Goal: Task Accomplishment & Management: Use online tool/utility

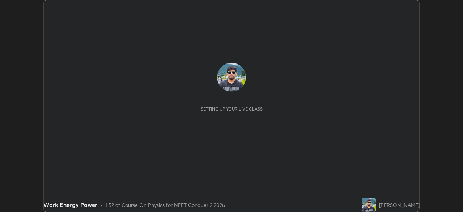
scroll to position [212, 463]
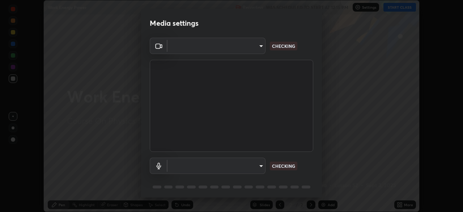
type input "948fa7bdf1557d7b90a8c57391c99ce3b3800c21834d1cf95a04e0d9860db1dc"
click at [253, 167] on body "Erase all Work Energy Power Recording WAS SCHEDULED TO START AT 12:15 PM Settin…" at bounding box center [231, 106] width 463 height 212
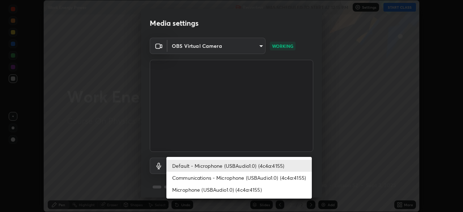
click at [240, 190] on li "Microphone (USBAudio1.0) (4c4a:4155)" at bounding box center [238, 189] width 145 height 12
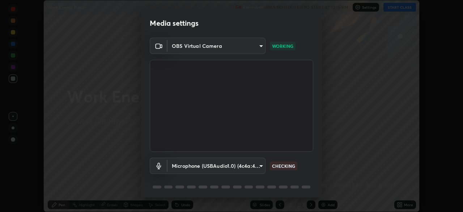
click at [252, 166] on body "Erase all Work Energy Power Recording WAS SCHEDULED TO START AT 12:15 PM Settin…" at bounding box center [231, 106] width 463 height 212
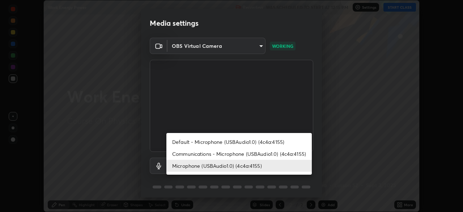
click at [249, 155] on li "Communications - Microphone (USBAudio1.0) (4c4a:4155)" at bounding box center [238, 154] width 145 height 12
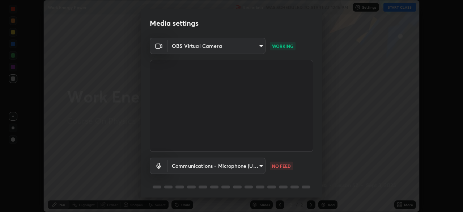
click at [255, 165] on body "Erase all Work Energy Power Recording WAS SCHEDULED TO START AT 12:15 PM Settin…" at bounding box center [231, 106] width 463 height 212
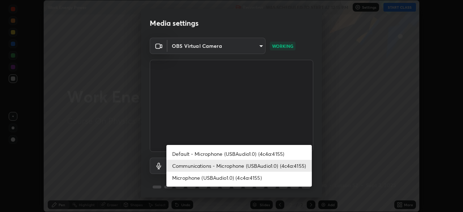
click at [235, 177] on li "Microphone (USBAudio1.0) (4c4a:4155)" at bounding box center [238, 178] width 145 height 12
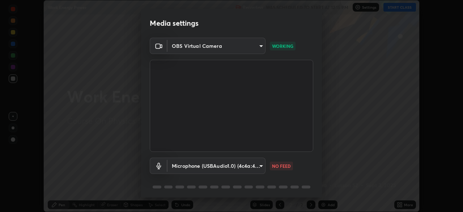
click at [258, 164] on body "Erase all Work Energy Power Recording WAS SCHEDULED TO START AT 12:15 PM Settin…" at bounding box center [231, 106] width 463 height 212
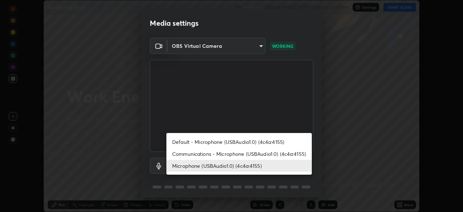
click at [251, 152] on li "Communications - Microphone (USBAudio1.0) (4c4a:4155)" at bounding box center [238, 154] width 145 height 12
type input "communications"
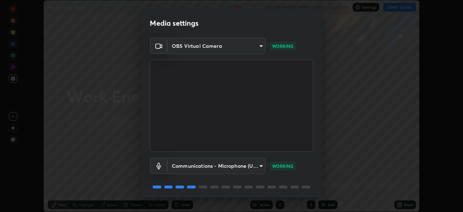
scroll to position [26, 0]
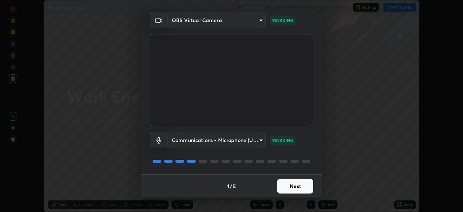
click at [285, 186] on button "Next" at bounding box center [295, 186] width 36 height 14
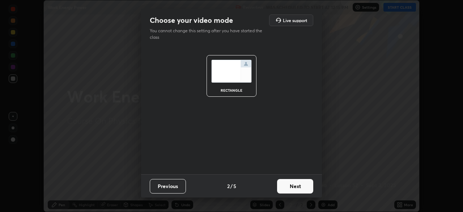
scroll to position [0, 0]
click at [285, 189] on button "Next" at bounding box center [295, 186] width 36 height 14
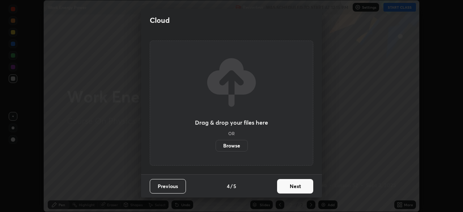
click at [286, 190] on button "Next" at bounding box center [295, 186] width 36 height 14
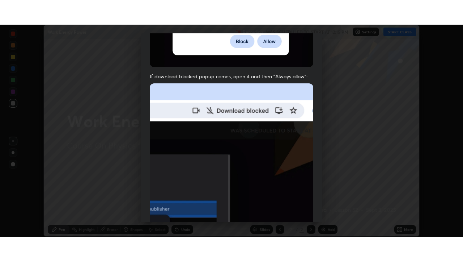
scroll to position [173, 0]
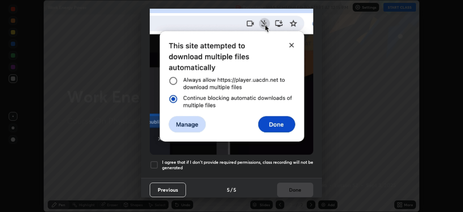
click at [155, 162] on div at bounding box center [154, 164] width 9 height 9
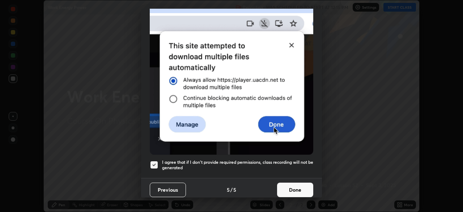
click at [286, 187] on button "Done" at bounding box center [295, 189] width 36 height 14
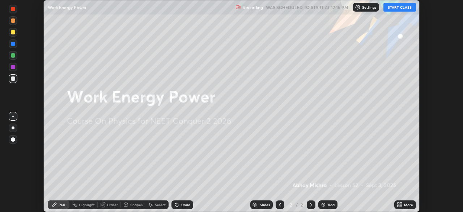
click at [406, 7] on button "START CLASS" at bounding box center [400, 7] width 33 height 9
click at [405, 205] on div "More" at bounding box center [408, 205] width 9 height 4
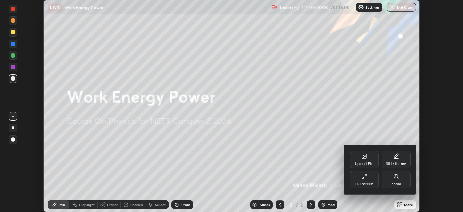
click at [370, 183] on div "Full screen" at bounding box center [364, 184] width 18 height 4
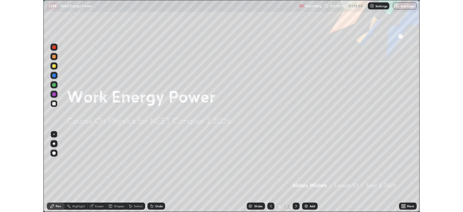
scroll to position [261, 463]
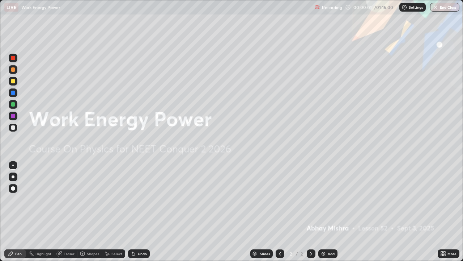
click at [327, 211] on div "Add" at bounding box center [327, 253] width 19 height 9
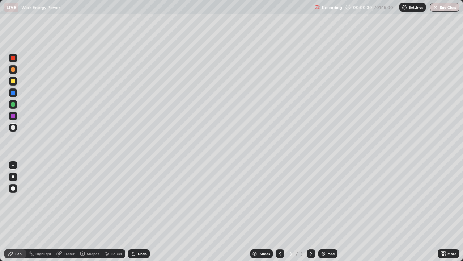
click at [141, 211] on div "Undo" at bounding box center [142, 253] width 9 height 4
click at [327, 211] on div "Add" at bounding box center [327, 253] width 19 height 9
click at [135, 211] on div "Undo" at bounding box center [139, 253] width 22 height 9
click at [136, 211] on div "Undo" at bounding box center [139, 253] width 22 height 9
click at [70, 211] on div "Eraser" at bounding box center [65, 253] width 23 height 9
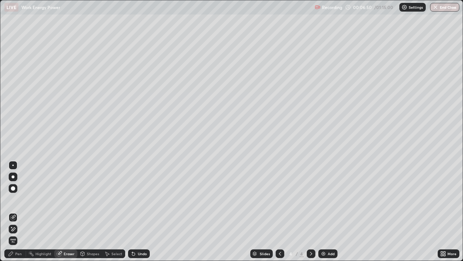
click at [279, 211] on icon at bounding box center [280, 253] width 6 height 6
click at [17, 211] on div "Pen" at bounding box center [18, 253] width 7 height 4
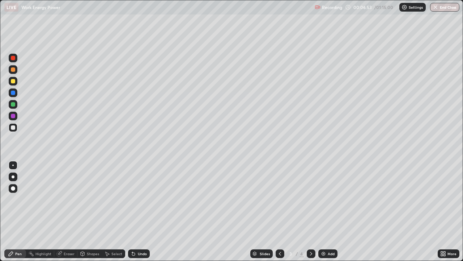
click at [13, 81] on div at bounding box center [13, 81] width 4 height 4
click at [72, 211] on div "Eraser" at bounding box center [69, 253] width 11 height 4
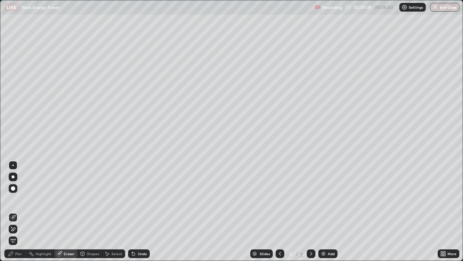
click at [16, 211] on div "Pen" at bounding box center [18, 253] width 7 height 4
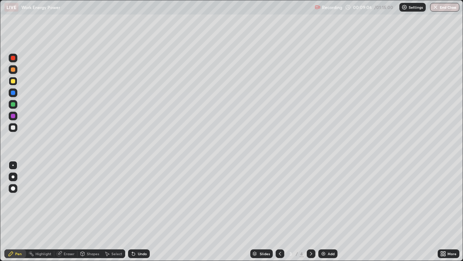
click at [313, 211] on icon at bounding box center [311, 253] width 6 height 6
click at [328, 211] on div "Add" at bounding box center [331, 253] width 7 height 4
click at [450, 211] on div "More" at bounding box center [452, 253] width 9 height 4
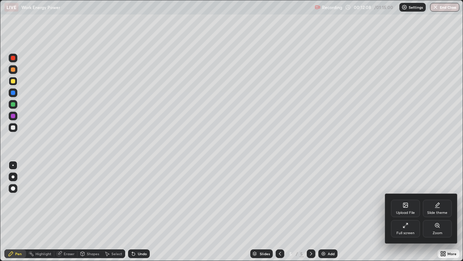
click at [406, 211] on div "Full screen" at bounding box center [406, 233] width 18 height 4
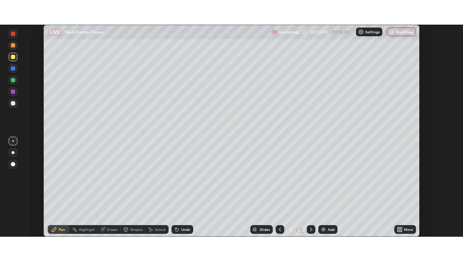
scroll to position [35972, 35721]
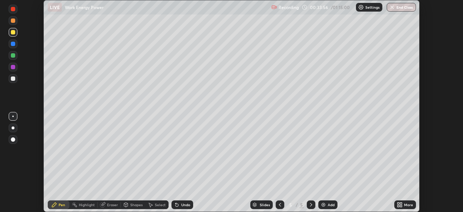
click at [405, 204] on div "More" at bounding box center [408, 205] width 9 height 4
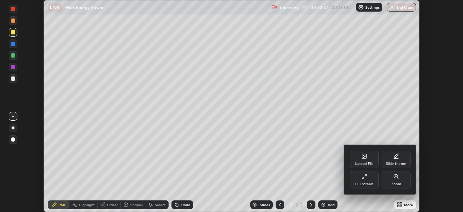
click at [364, 182] on div "Full screen" at bounding box center [364, 184] width 18 height 4
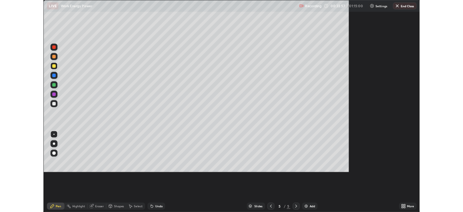
scroll to position [261, 463]
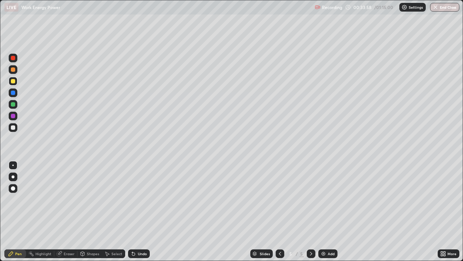
click at [328, 211] on div "Add" at bounding box center [331, 253] width 7 height 4
click at [13, 127] on div at bounding box center [13, 127] width 4 height 4
click at [144, 211] on div "Undo" at bounding box center [139, 253] width 22 height 9
click at [141, 211] on div "Undo" at bounding box center [142, 253] width 9 height 4
click at [138, 211] on div "Undo" at bounding box center [142, 253] width 9 height 4
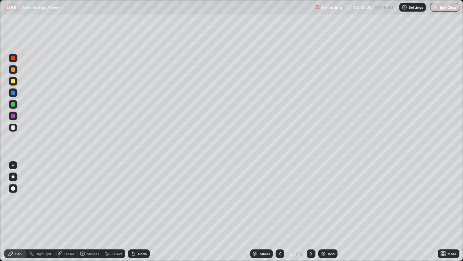
click at [455, 211] on div "More" at bounding box center [452, 253] width 9 height 4
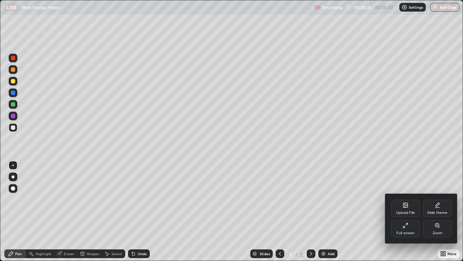
click at [411, 211] on div "Full screen" at bounding box center [406, 233] width 18 height 4
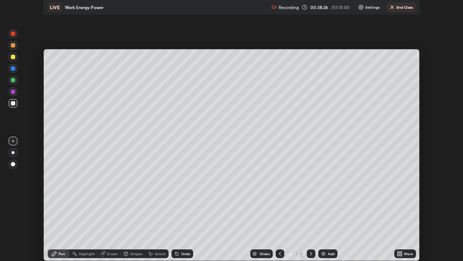
scroll to position [35972, 35721]
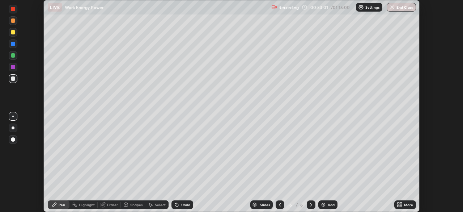
click at [406, 204] on div "More" at bounding box center [408, 205] width 9 height 4
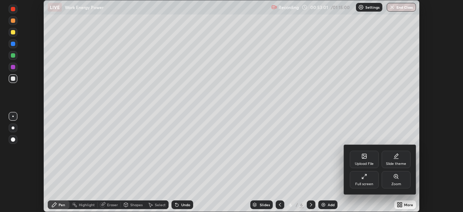
click at [361, 183] on div "Full screen" at bounding box center [364, 184] width 18 height 4
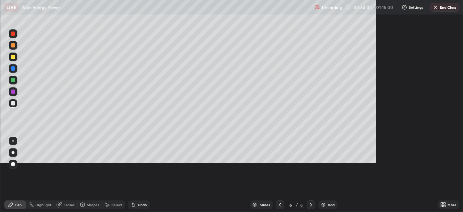
scroll to position [261, 463]
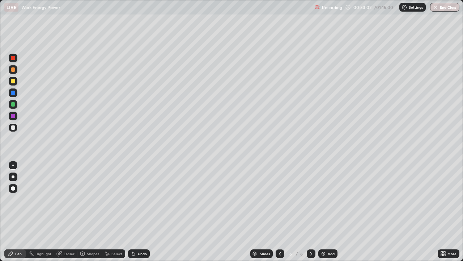
click at [328, 211] on div "Add" at bounding box center [331, 253] width 7 height 4
click at [94, 211] on div "Shapes" at bounding box center [89, 253] width 25 height 9
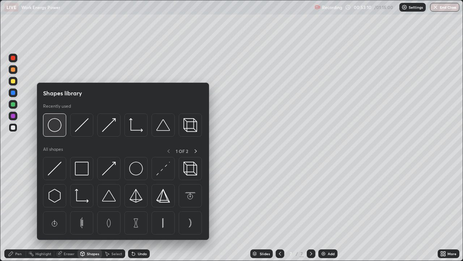
click at [60, 135] on div at bounding box center [54, 124] width 23 height 23
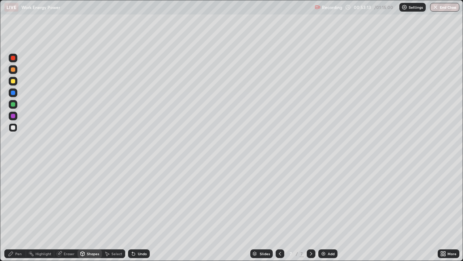
click at [12, 211] on icon at bounding box center [11, 253] width 6 height 6
click at [13, 84] on div at bounding box center [13, 81] width 9 height 9
click at [329, 211] on div "Add" at bounding box center [327, 253] width 19 height 9
click at [86, 211] on div "Shapes" at bounding box center [89, 253] width 25 height 9
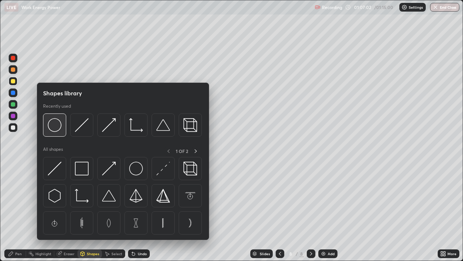
click at [61, 134] on div at bounding box center [54, 124] width 23 height 23
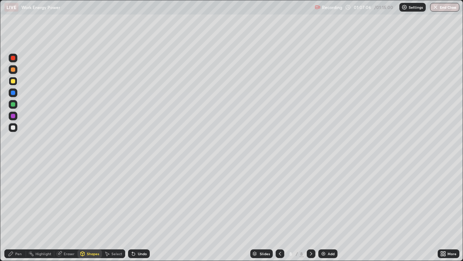
click at [14, 211] on div "Pen" at bounding box center [15, 253] width 22 height 9
click at [14, 129] on div at bounding box center [13, 127] width 4 height 4
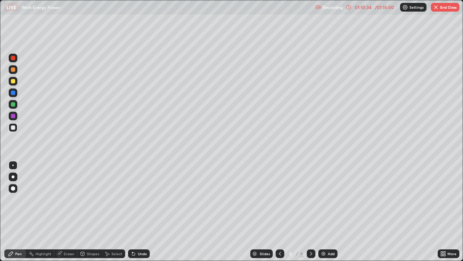
click at [135, 211] on div "Undo" at bounding box center [139, 253] width 22 height 9
click at [446, 9] on button "End Class" at bounding box center [445, 7] width 29 height 9
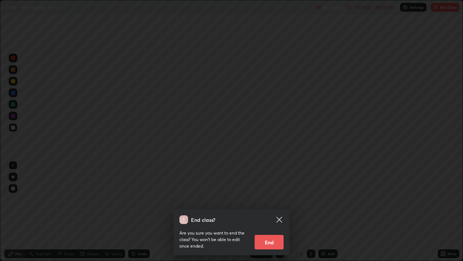
click at [278, 211] on button "End" at bounding box center [269, 241] width 29 height 14
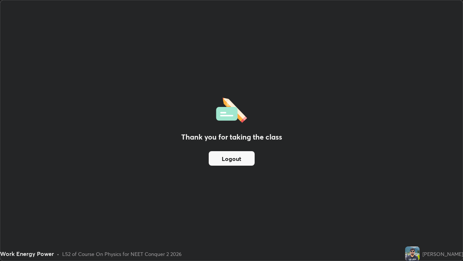
click at [305, 126] on div "Thank you for taking the class Logout" at bounding box center [231, 130] width 462 height 260
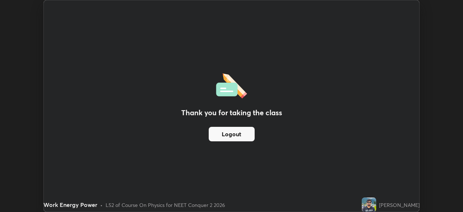
scroll to position [35972, 35721]
